Goal: Transaction & Acquisition: Obtain resource

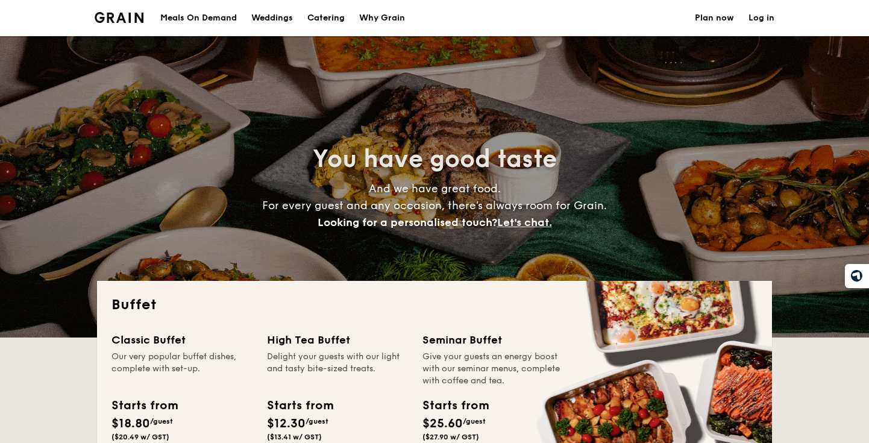
select select
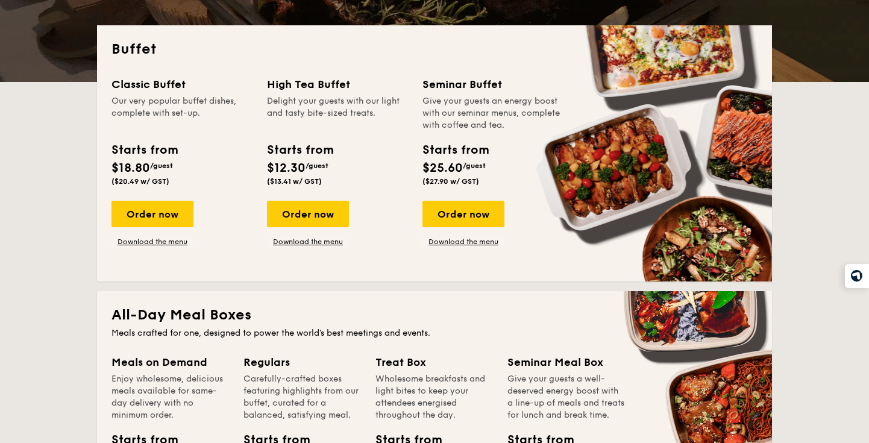
scroll to position [251, 0]
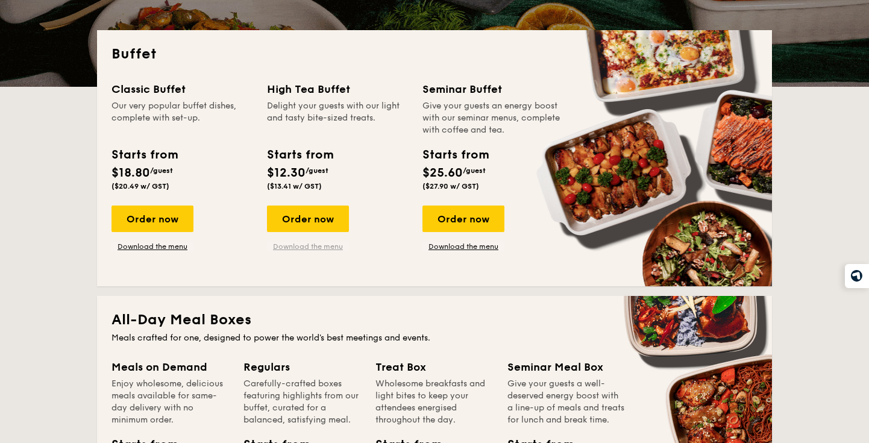
click at [321, 245] on link "Download the menu" at bounding box center [308, 247] width 82 height 10
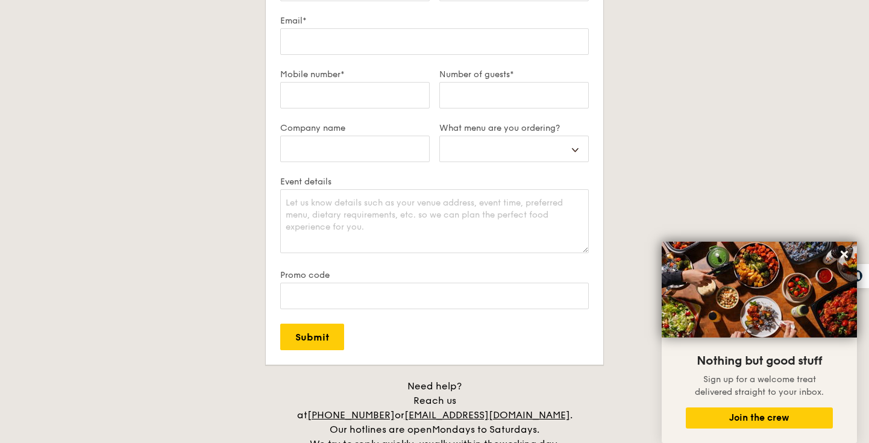
scroll to position [2581, 0]
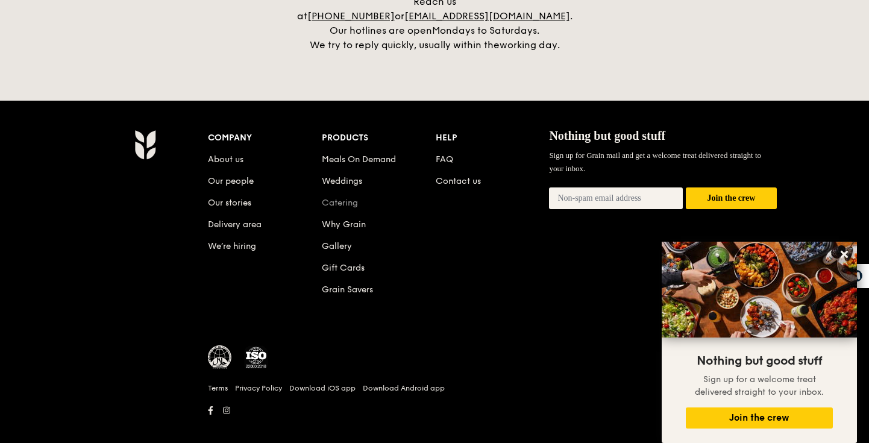
click at [339, 198] on link "Catering" at bounding box center [340, 203] width 36 height 10
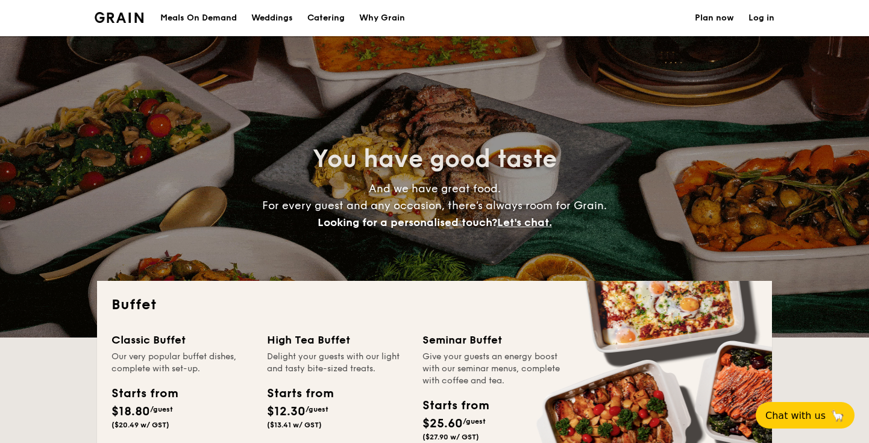
select select
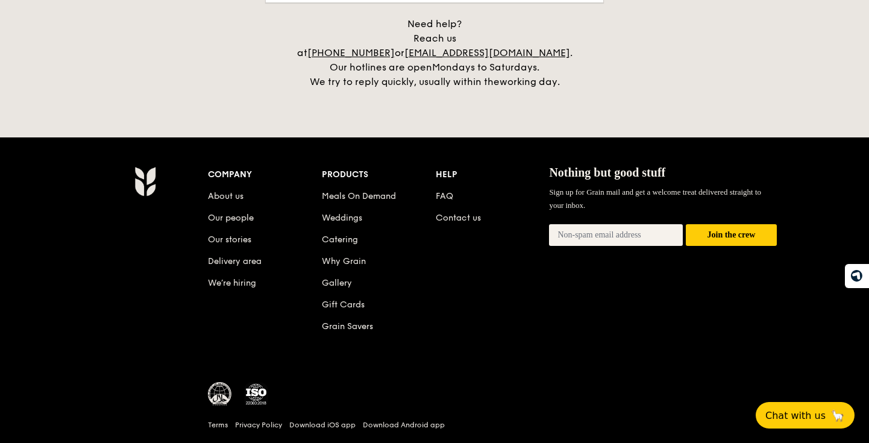
scroll to position [2581, 0]
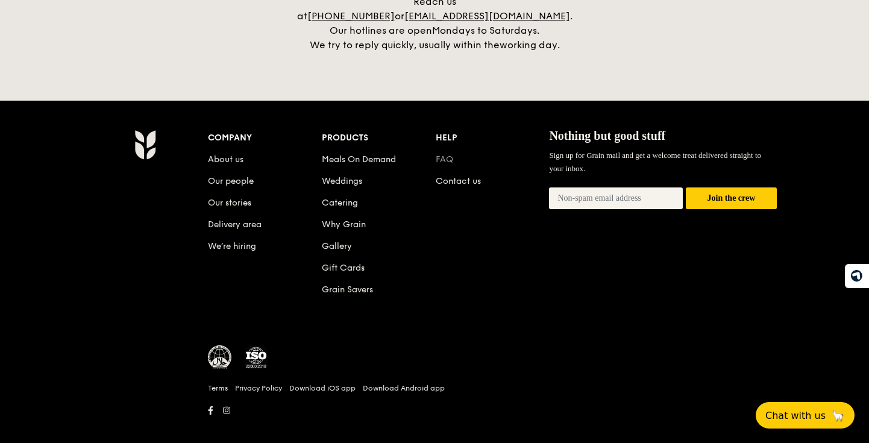
click at [441, 154] on link "FAQ" at bounding box center [444, 159] width 17 height 10
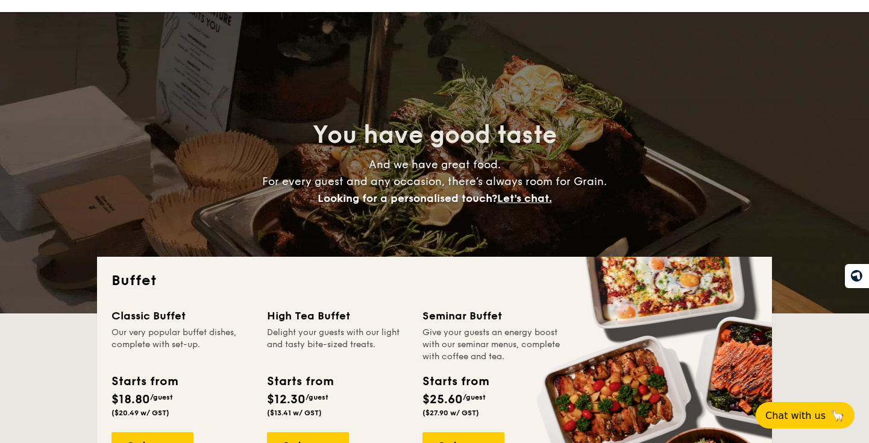
scroll to position [0, 0]
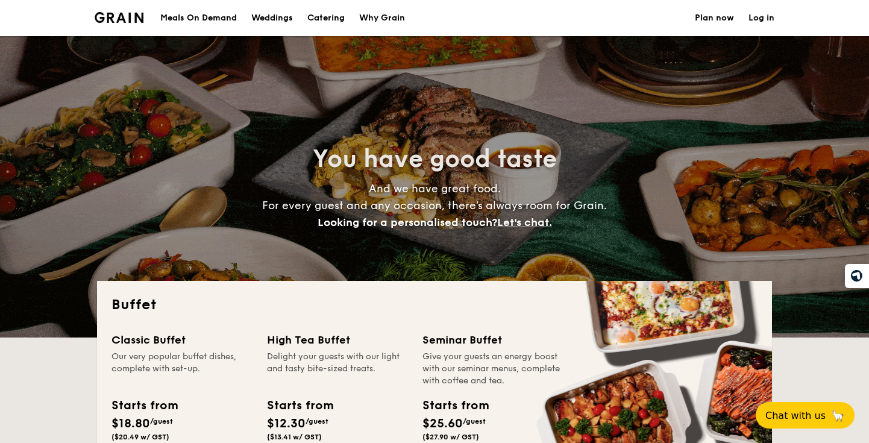
click at [284, 20] on div "Weddings" at bounding box center [272, 18] width 42 height 36
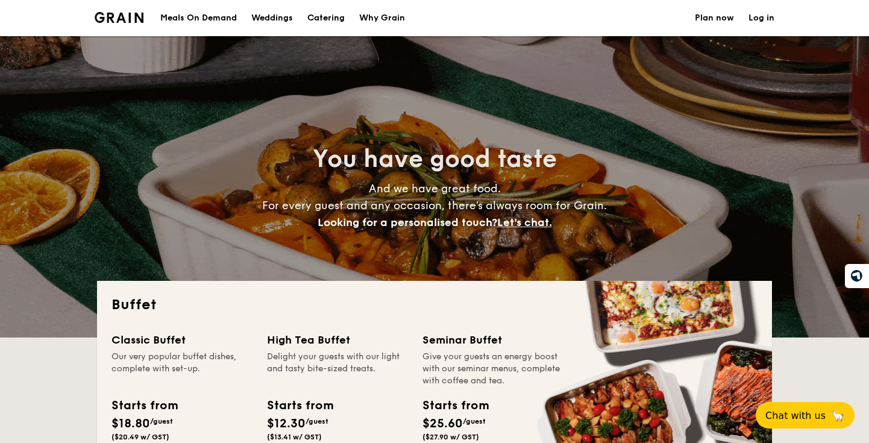
click at [259, 26] on div "Weddings" at bounding box center [272, 18] width 42 height 36
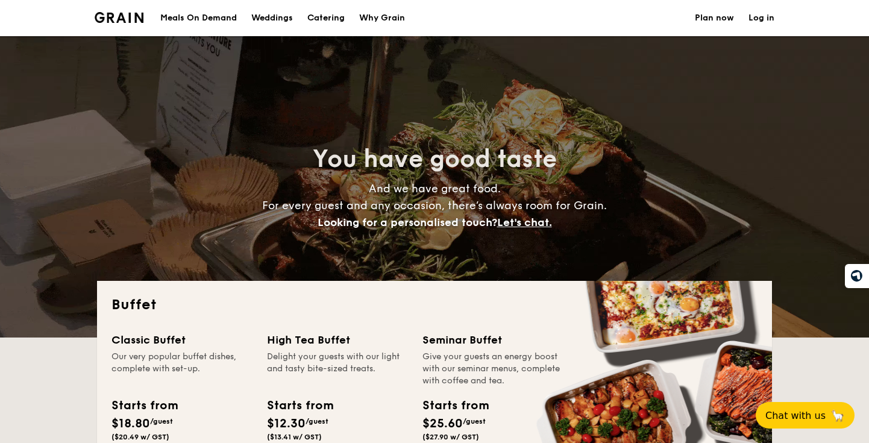
click at [359, 20] on link "Why Grain" at bounding box center [382, 18] width 60 height 36
